Goal: Transaction & Acquisition: Download file/media

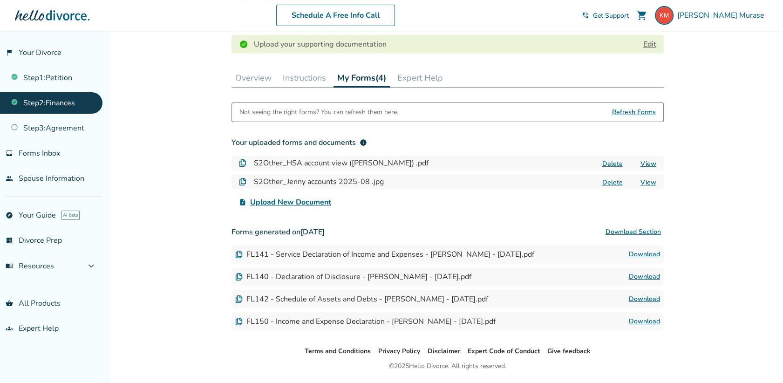
click at [647, 321] on link "Download" at bounding box center [644, 321] width 31 height 11
click at [298, 321] on div "FL150 - Income and Expense Declaration - [PERSON_NAME] - [DATE].pdf" at bounding box center [365, 321] width 260 height 10
click at [646, 321] on link "Download" at bounding box center [644, 321] width 31 height 11
click at [738, 186] on div "Added to cart Step 0 2 Share your financial information. Step Complete Your Ste…" at bounding box center [391, 102] width 783 height 617
click at [75, 357] on div "flag_2 Your Divorce Step 1 : Petition Step 2 : Finances Step 3 : Agreement inbo…" at bounding box center [54, 207] width 109 height 352
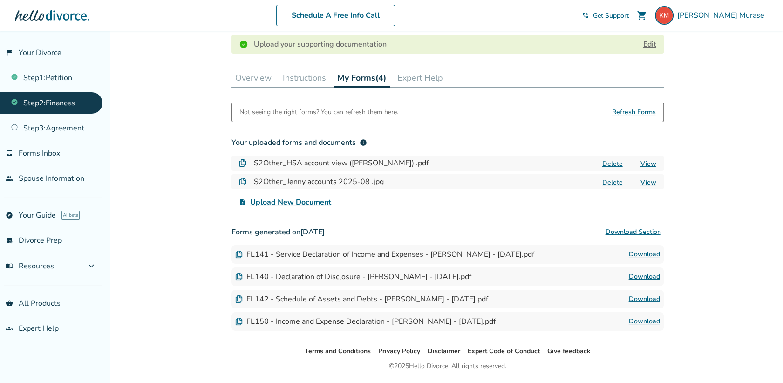
click at [651, 298] on link "Download" at bounding box center [644, 298] width 31 height 11
click at [771, 136] on div "Added to cart Step 0 2 Share your financial information. Step Complete Your Ste…" at bounding box center [391, 102] width 783 height 617
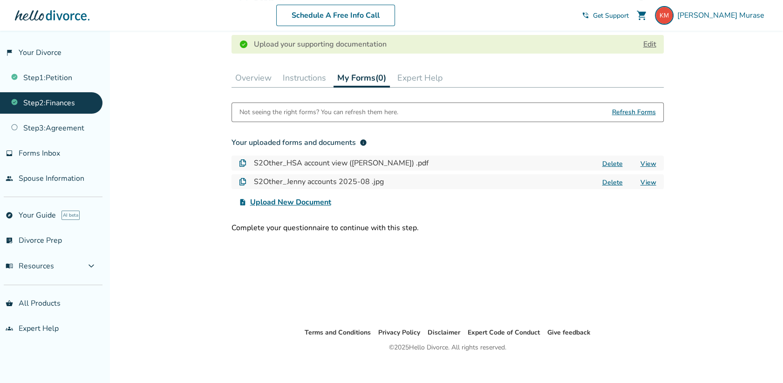
scroll to position [237, 0]
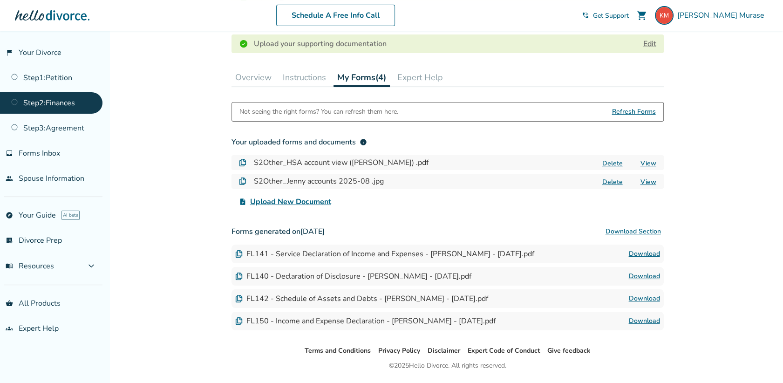
click at [643, 300] on link "Download" at bounding box center [644, 298] width 31 height 11
